Goal: Task Accomplishment & Management: Use online tool/utility

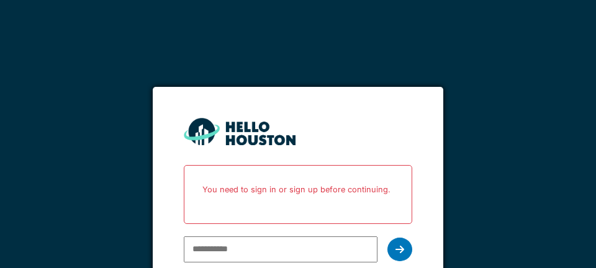
click at [225, 237] on input "email" at bounding box center [280, 250] width 193 height 26
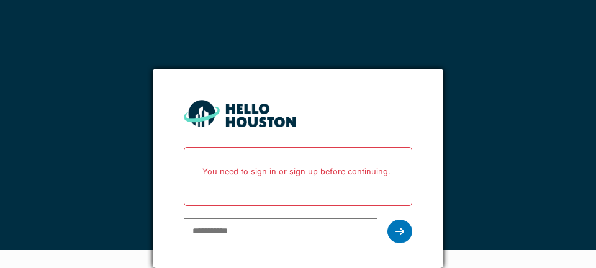
type input "**********"
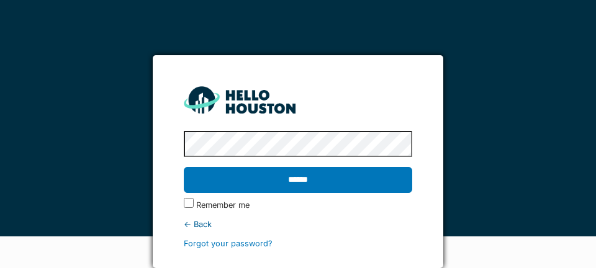
click at [291, 167] on input "******" at bounding box center [298, 180] width 228 height 26
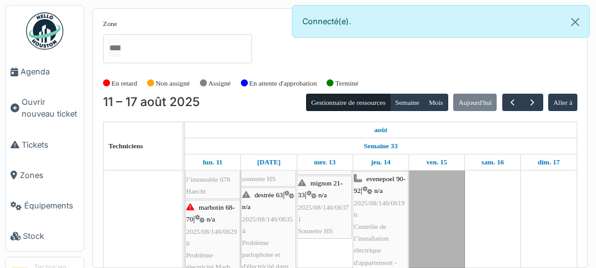
scroll to position [147, 0]
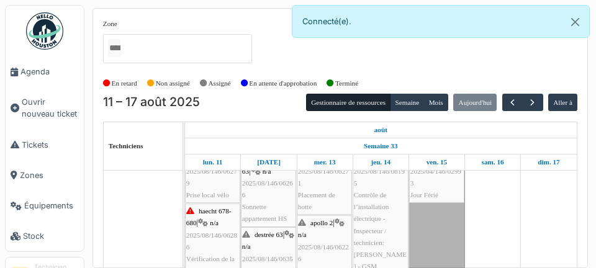
scroll to position [0, 0]
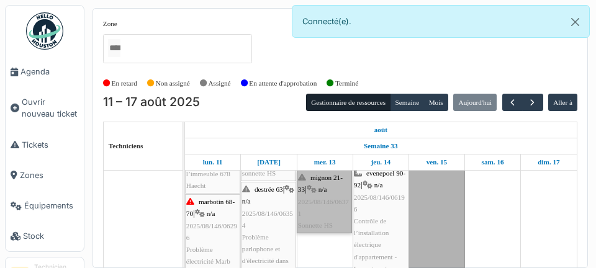
click at [332, 220] on link "mignon 21-33 | n/a 2025/08/146/06371 Sonnette HS" at bounding box center [324, 201] width 55 height 63
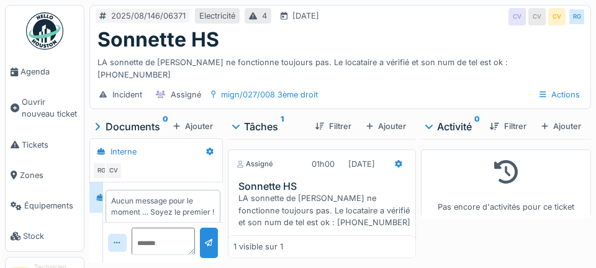
scroll to position [6, 0]
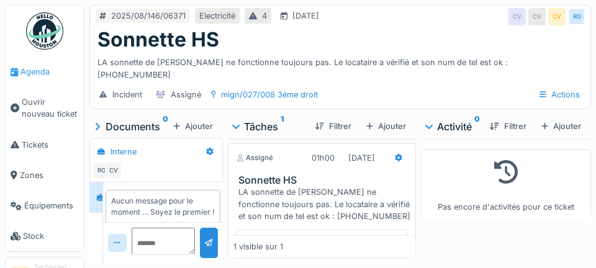
click at [37, 63] on link "Agenda" at bounding box center [45, 71] width 78 height 30
click at [48, 73] on span "Agenda" at bounding box center [49, 72] width 58 height 12
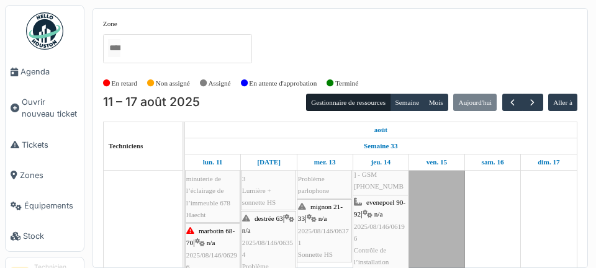
scroll to position [123, 0]
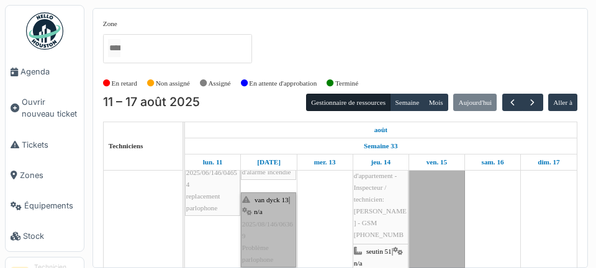
click at [268, 239] on link "van dyck 13 | n/a 2025/08/146/06369 Problème parlophone" at bounding box center [268, 229] width 55 height 75
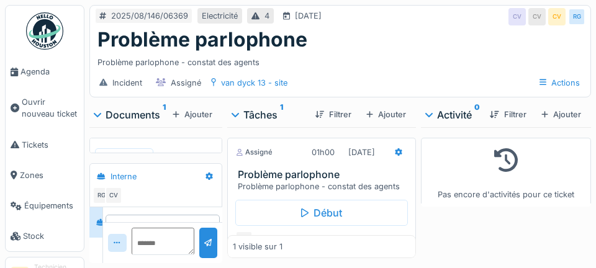
scroll to position [27, 0]
click at [42, 73] on span "Agenda" at bounding box center [49, 72] width 58 height 12
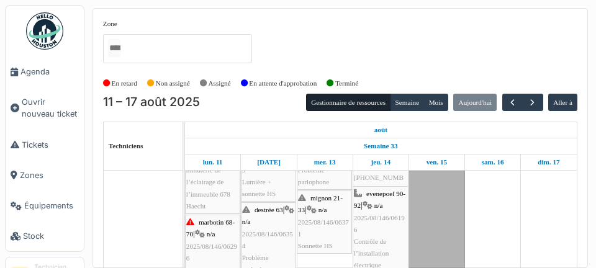
scroll to position [132, 0]
click at [280, 181] on link "destrée 63 | n/a 2025/08/146/06353 Lumière + sonnette HS" at bounding box center [268, 164] width 55 height 75
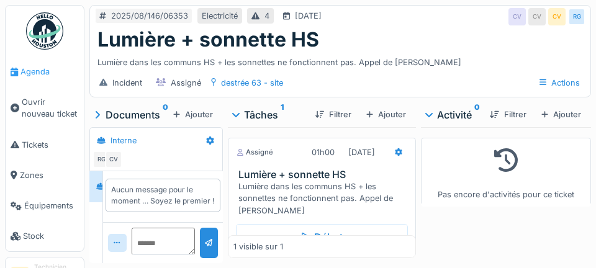
click at [43, 70] on span "Agenda" at bounding box center [49, 72] width 58 height 12
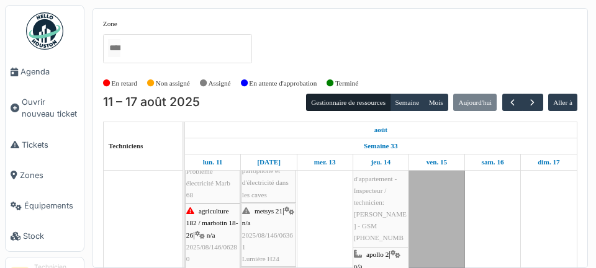
scroll to position [230, 0]
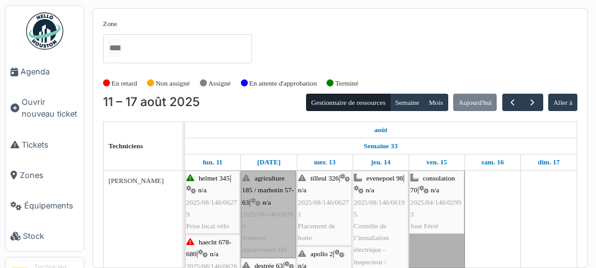
click at [273, 228] on link "agriculture 185 / marbotin 57-63 | n/a 2025/08/146/06266 Sonnette appartement HS" at bounding box center [268, 214] width 55 height 87
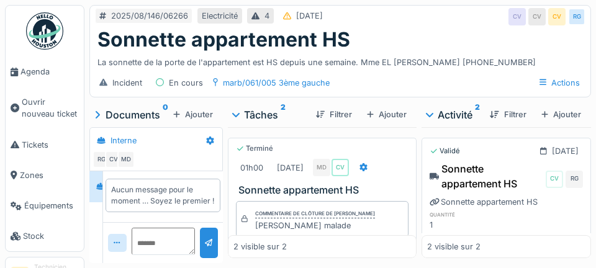
click at [32, 78] on link "Agenda" at bounding box center [45, 71] width 78 height 30
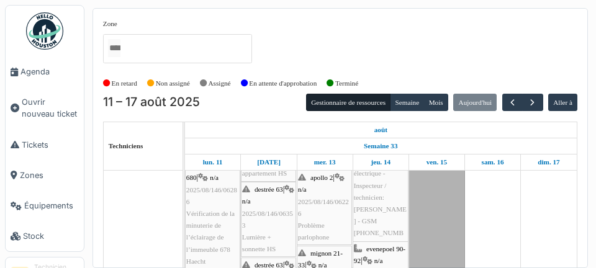
scroll to position [76, 0]
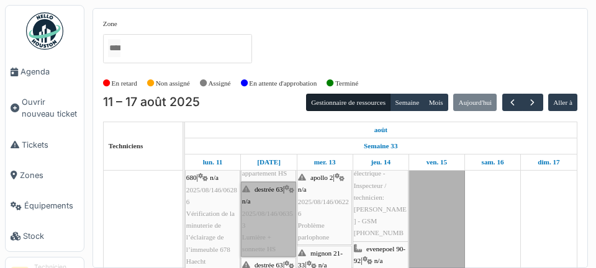
click at [271, 233] on link "destrée 63 | n/a 2025/08/146/06353 Lumière + sonnette HS" at bounding box center [268, 219] width 55 height 75
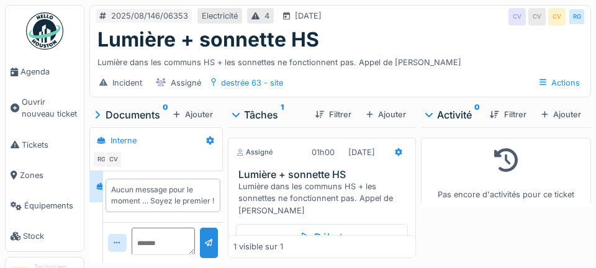
click at [40, 76] on span "Agenda" at bounding box center [49, 72] width 58 height 12
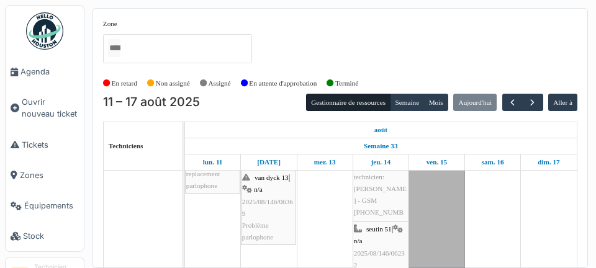
click at [8, 104] on link "Ouvrir nouveau ticket" at bounding box center [45, 108] width 78 height 42
